Goal: Information Seeking & Learning: Understand process/instructions

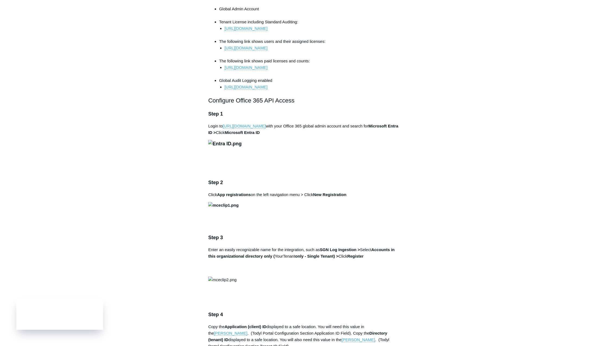
scroll to position [298, 0]
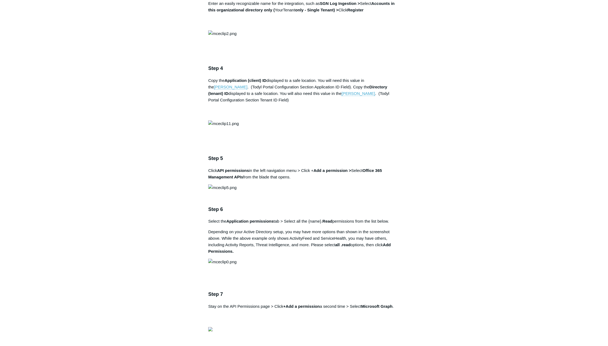
scroll to position [624, 0]
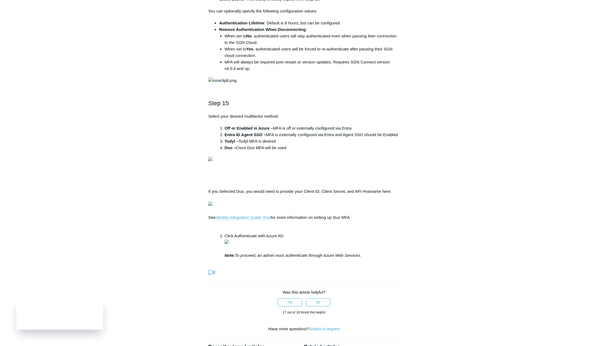
scroll to position [1546, 0]
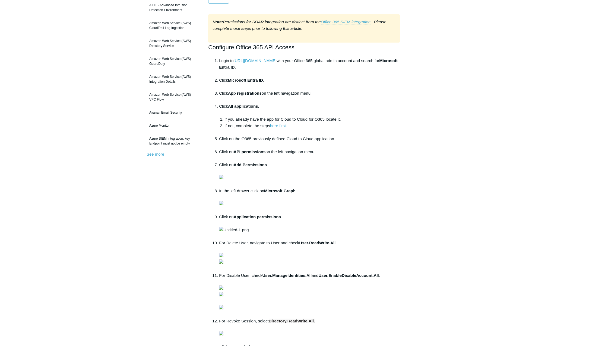
scroll to position [81, 0]
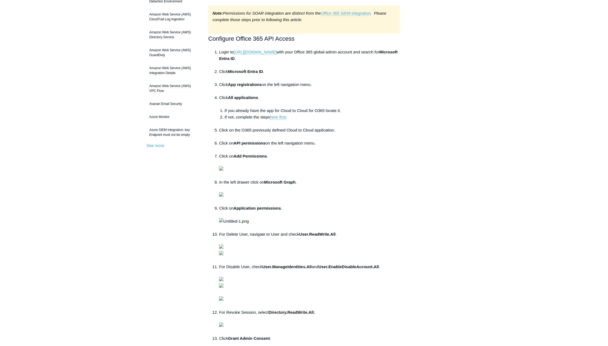
click at [478, 151] on main "Todyl Support Center Integration Guides SIEM Integrations Articles in this sect…" at bounding box center [304, 247] width 608 height 619
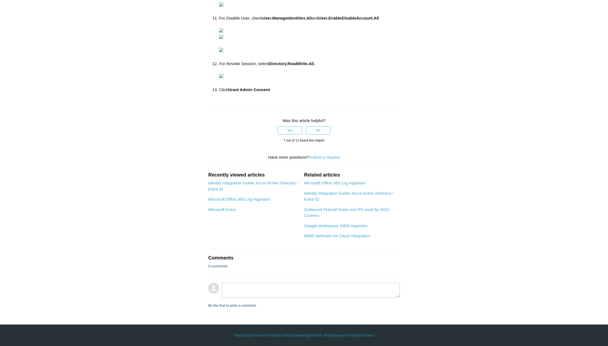
scroll to position [380, 0]
